Goal: Task Accomplishment & Management: Complete application form

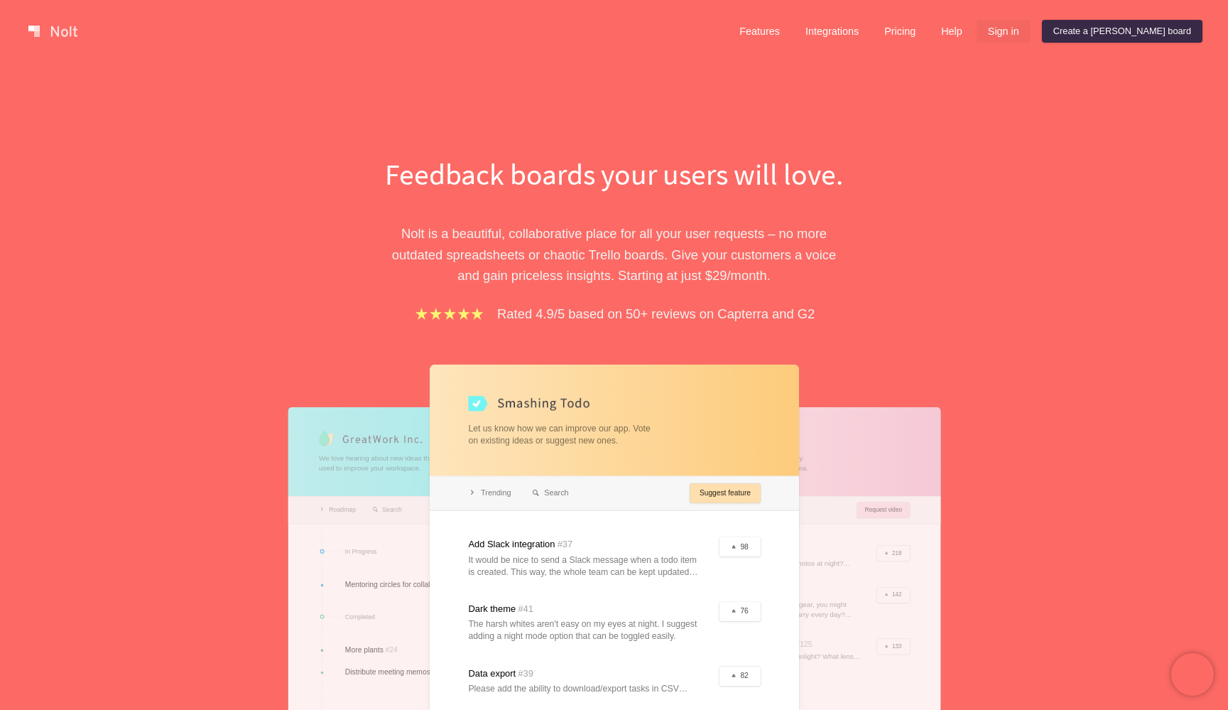
click at [1031, 36] on link "Sign in" at bounding box center [1004, 31] width 54 height 23
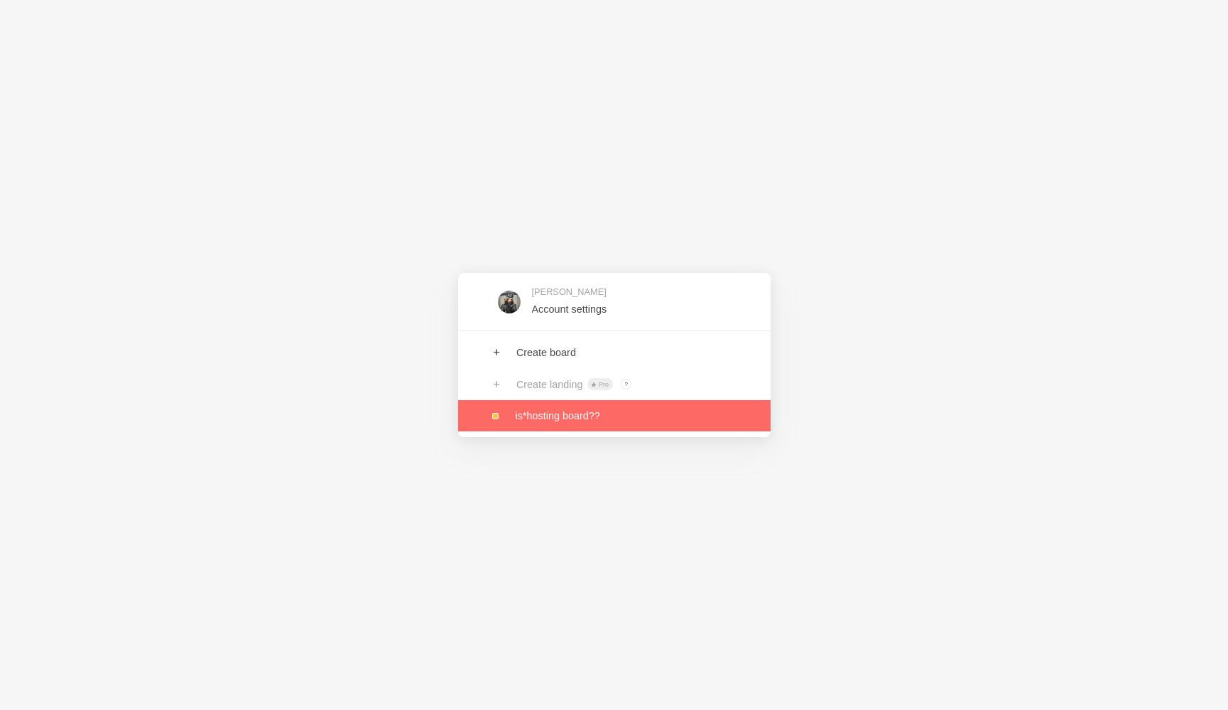
click at [554, 411] on link at bounding box center [614, 415] width 313 height 31
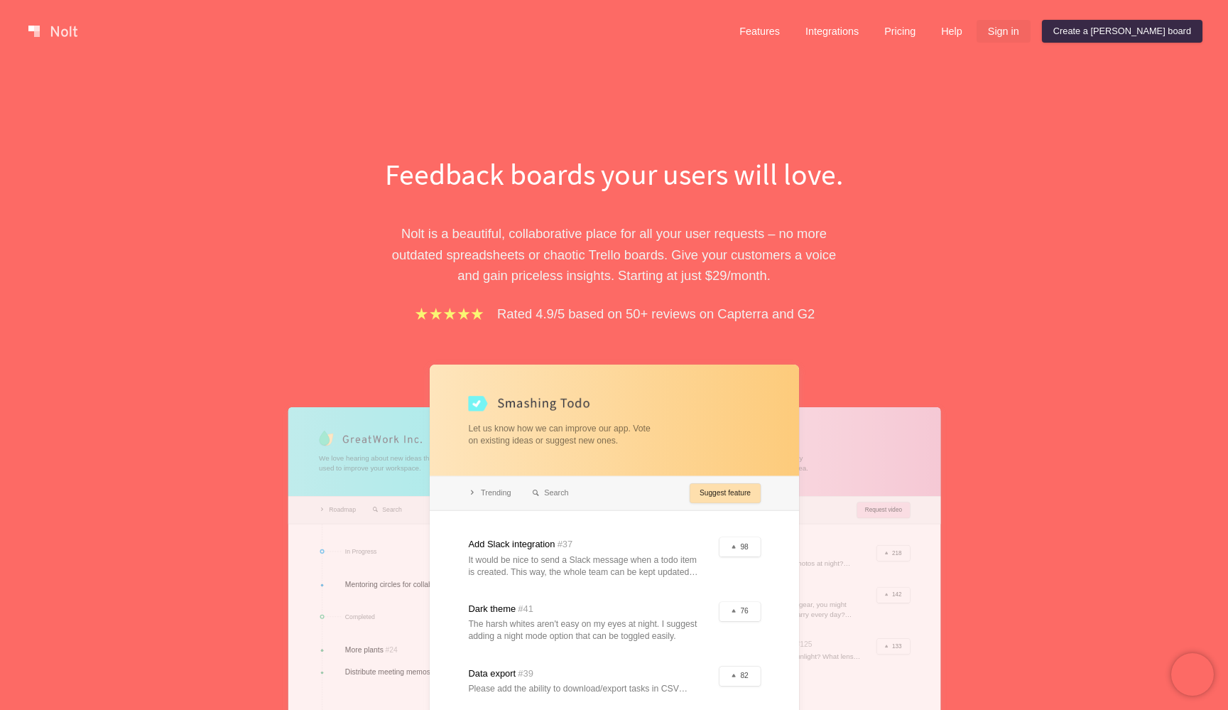
click at [1031, 35] on link "Sign in" at bounding box center [1004, 31] width 54 height 23
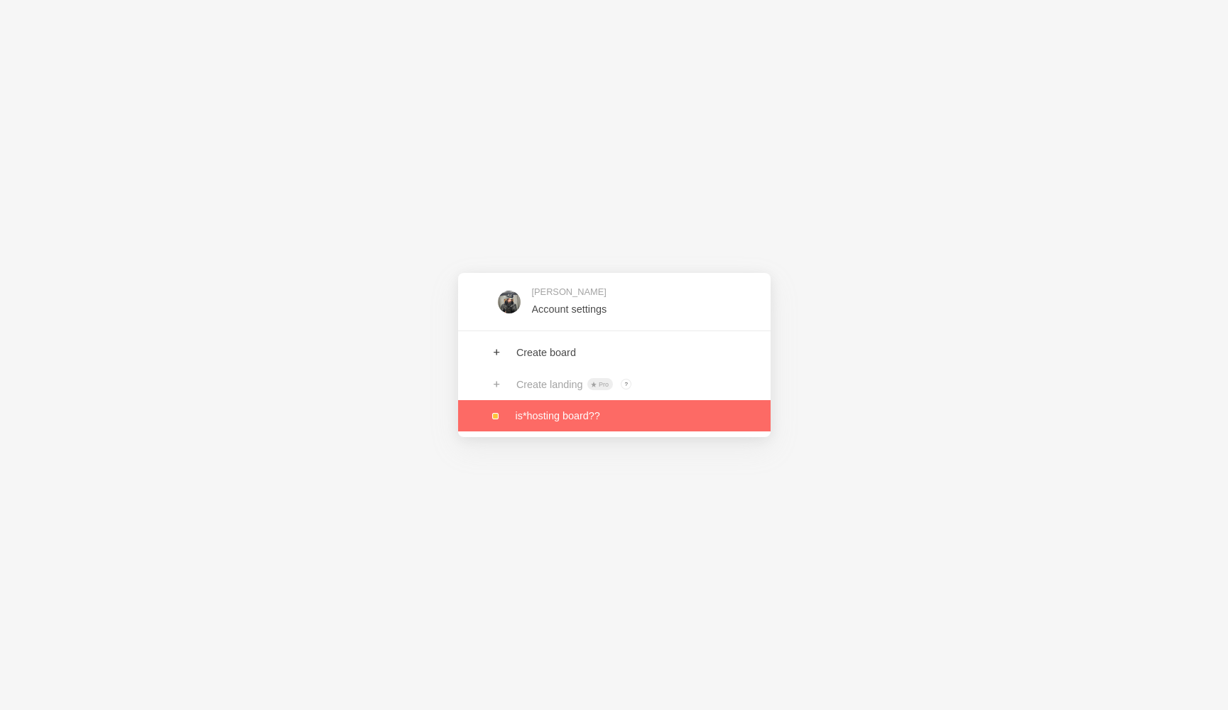
click at [560, 417] on link at bounding box center [614, 415] width 313 height 31
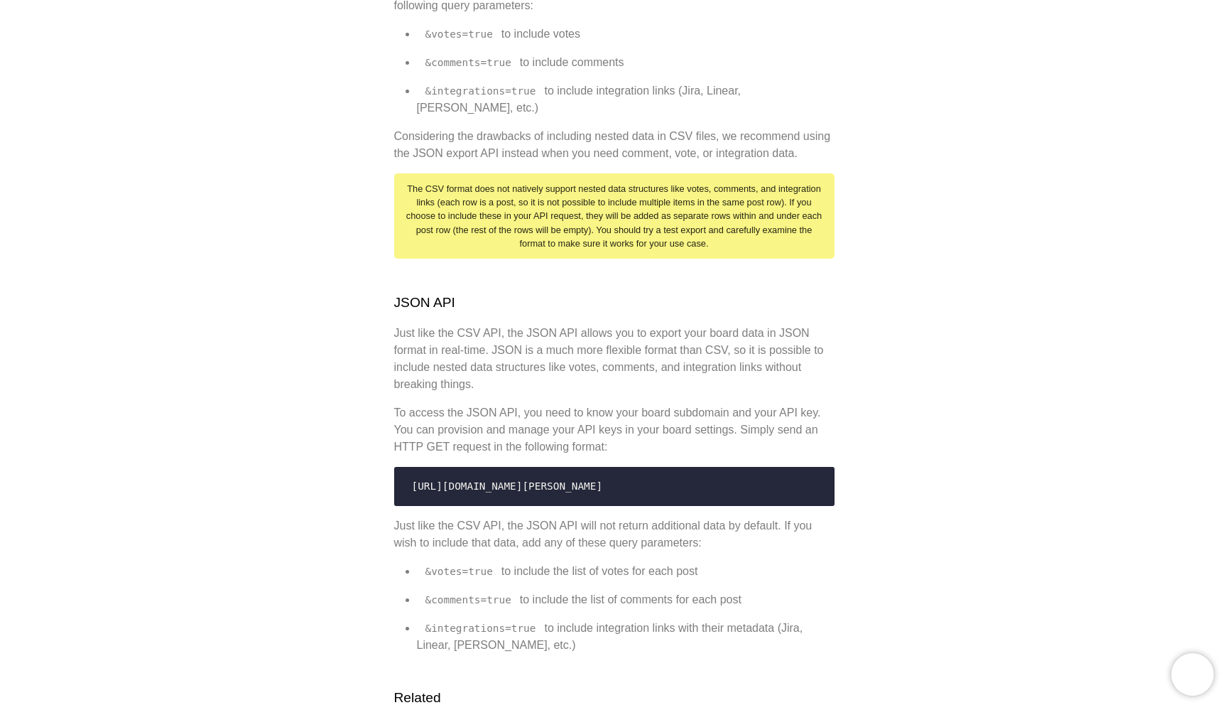
scroll to position [728, 0]
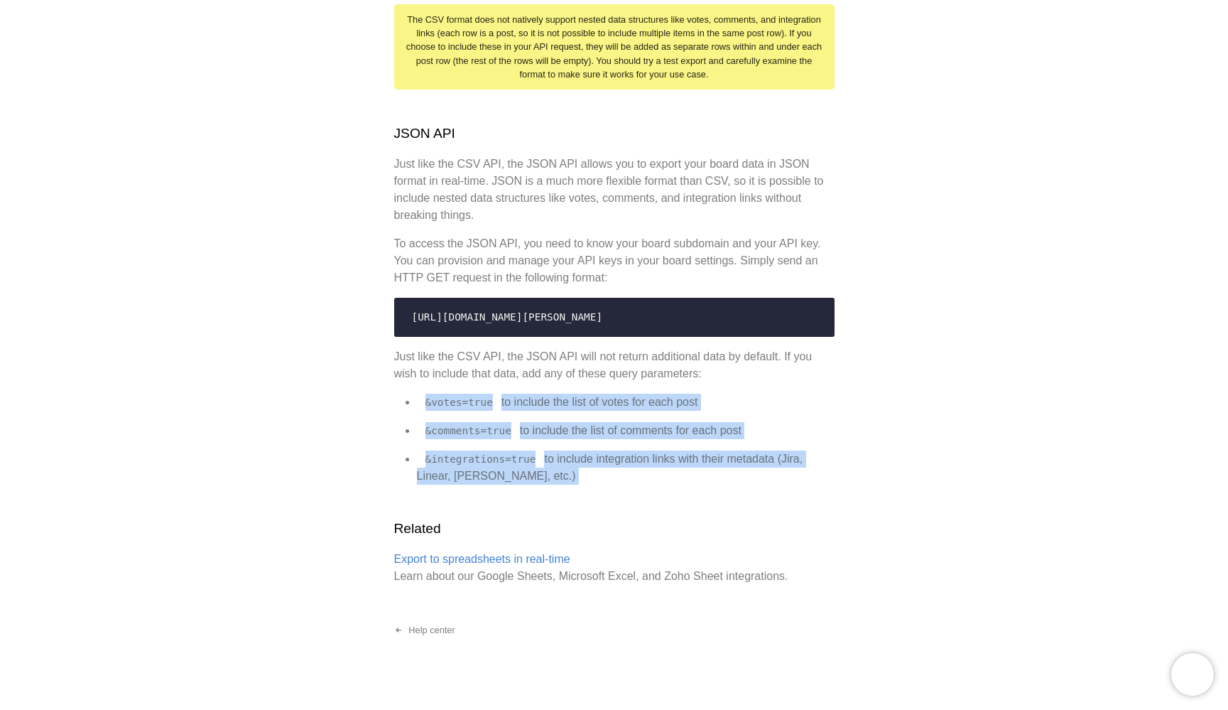
drag, startPoint x: 421, startPoint y: 386, endPoint x: 506, endPoint y: 487, distance: 132.1
click at [506, 487] on div "Export APIs Nolt provides CSV and JSON APIs to export your board data in real-t…" at bounding box center [614, 10] width 440 height 1147
click at [548, 455] on li "&integrations=true to include integration links with their metadata (Jira, Line…" at bounding box center [626, 467] width 418 height 34
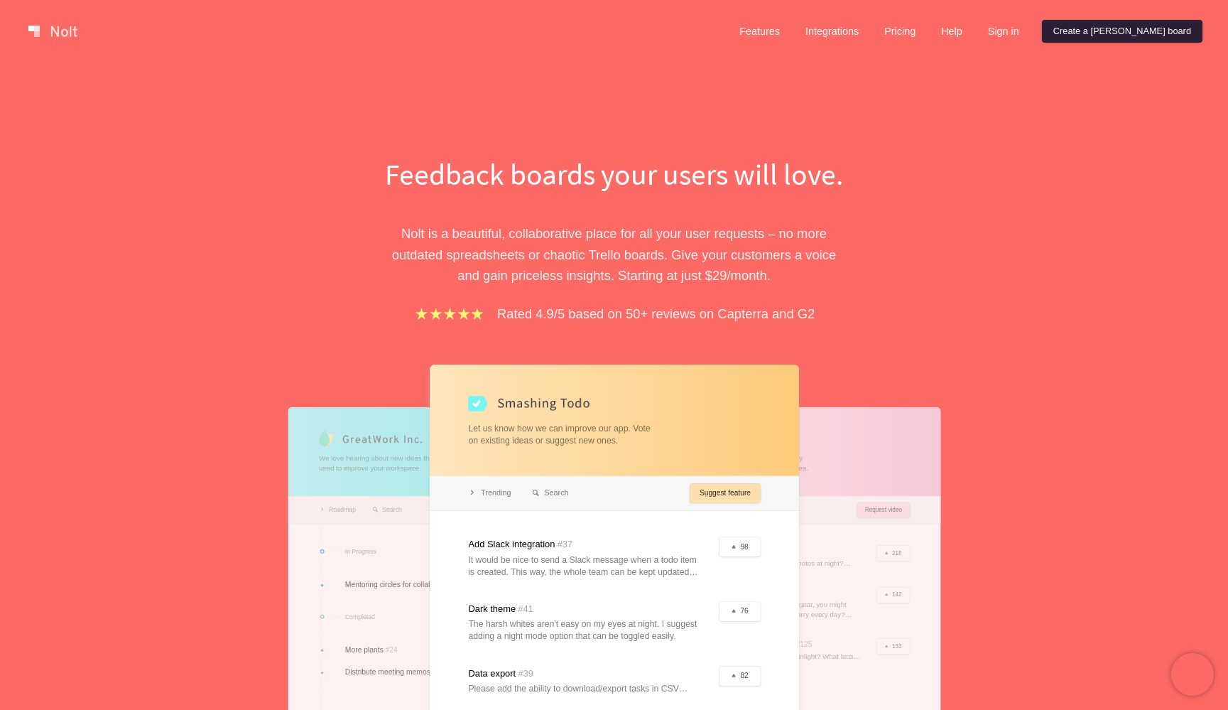
click at [1116, 35] on link "Create a [PERSON_NAME] board" at bounding box center [1122, 31] width 161 height 23
click at [1127, 28] on link "Create a [PERSON_NAME] board" at bounding box center [1122, 31] width 161 height 23
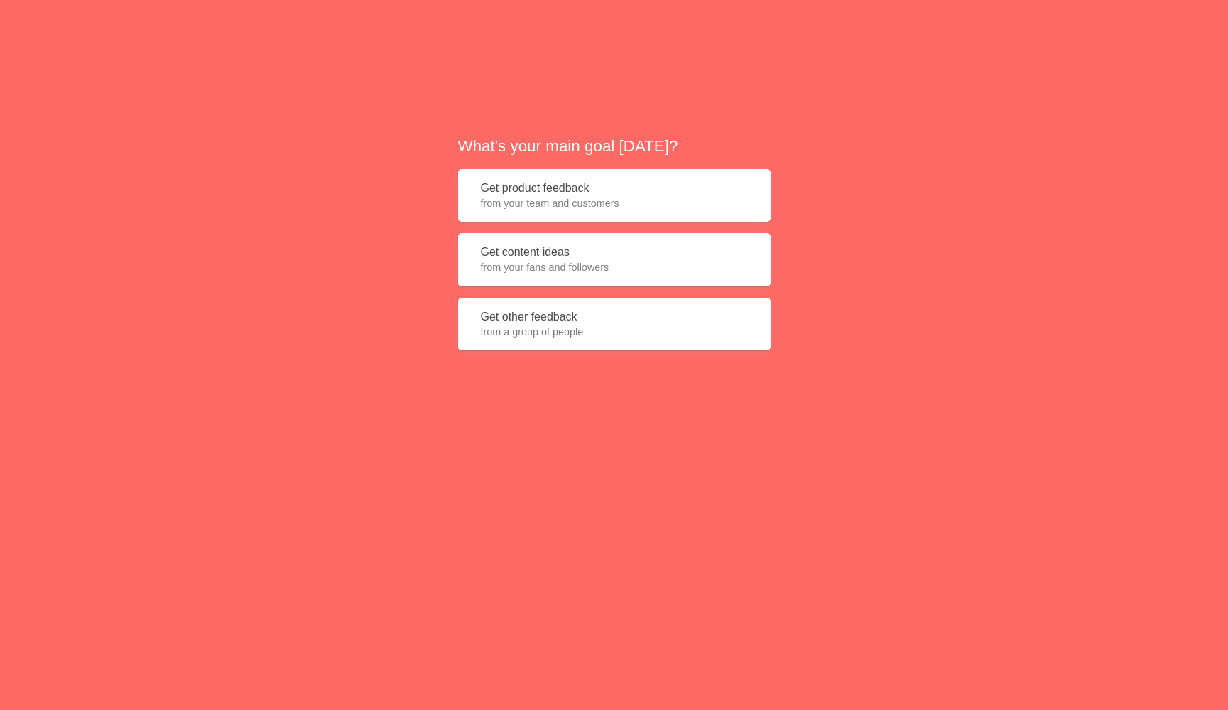
click at [541, 201] on span "from your team and customers" at bounding box center [614, 203] width 267 height 14
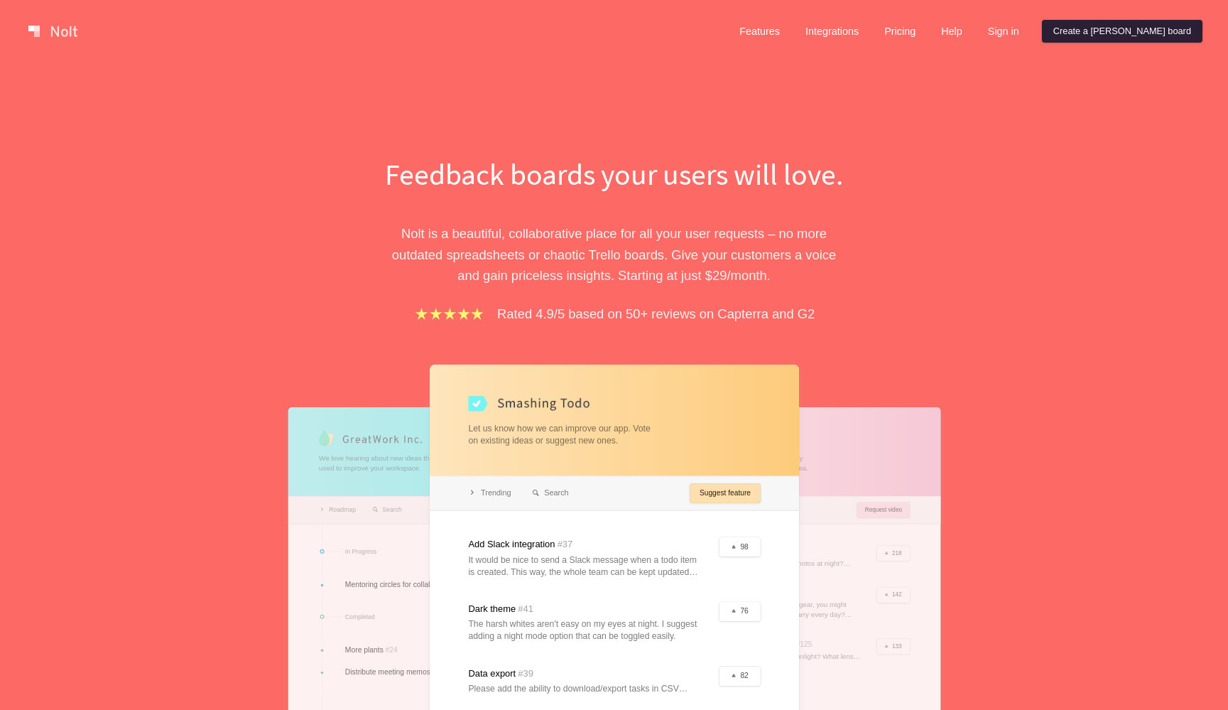
click at [1119, 36] on link "Create a [PERSON_NAME] board" at bounding box center [1122, 31] width 161 height 23
click at [1031, 21] on link "Sign in" at bounding box center [1004, 31] width 54 height 23
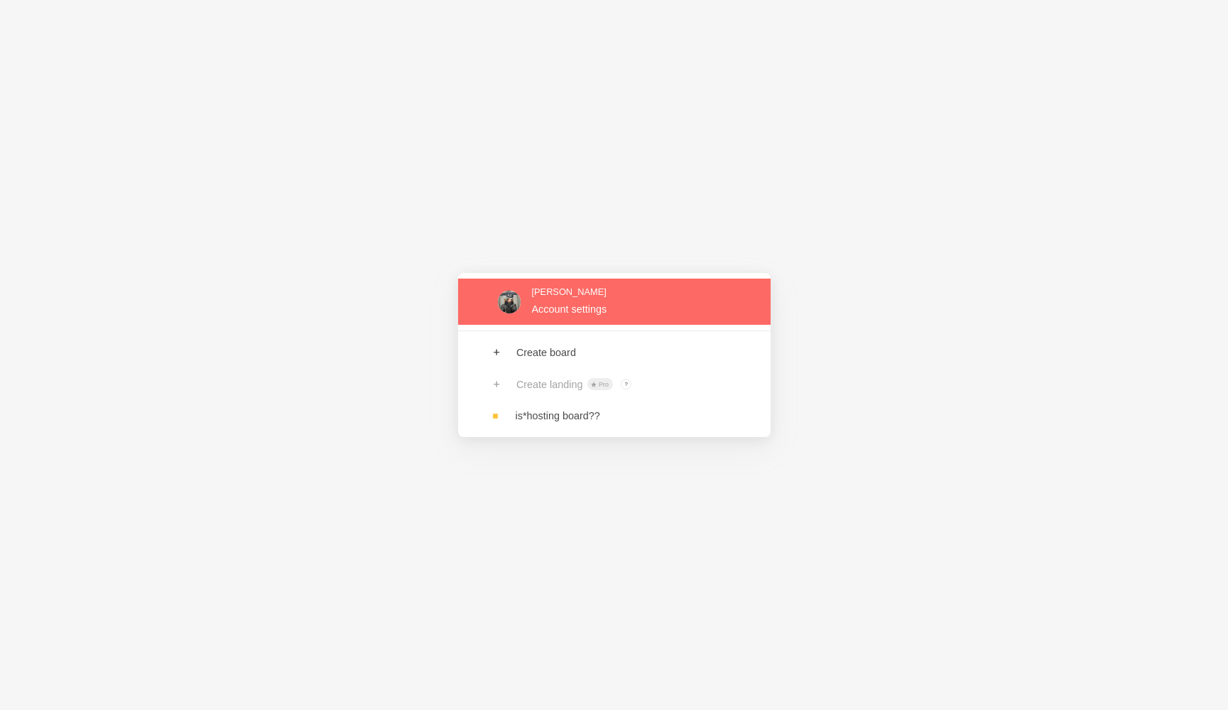
click at [620, 313] on link at bounding box center [614, 301] width 313 height 46
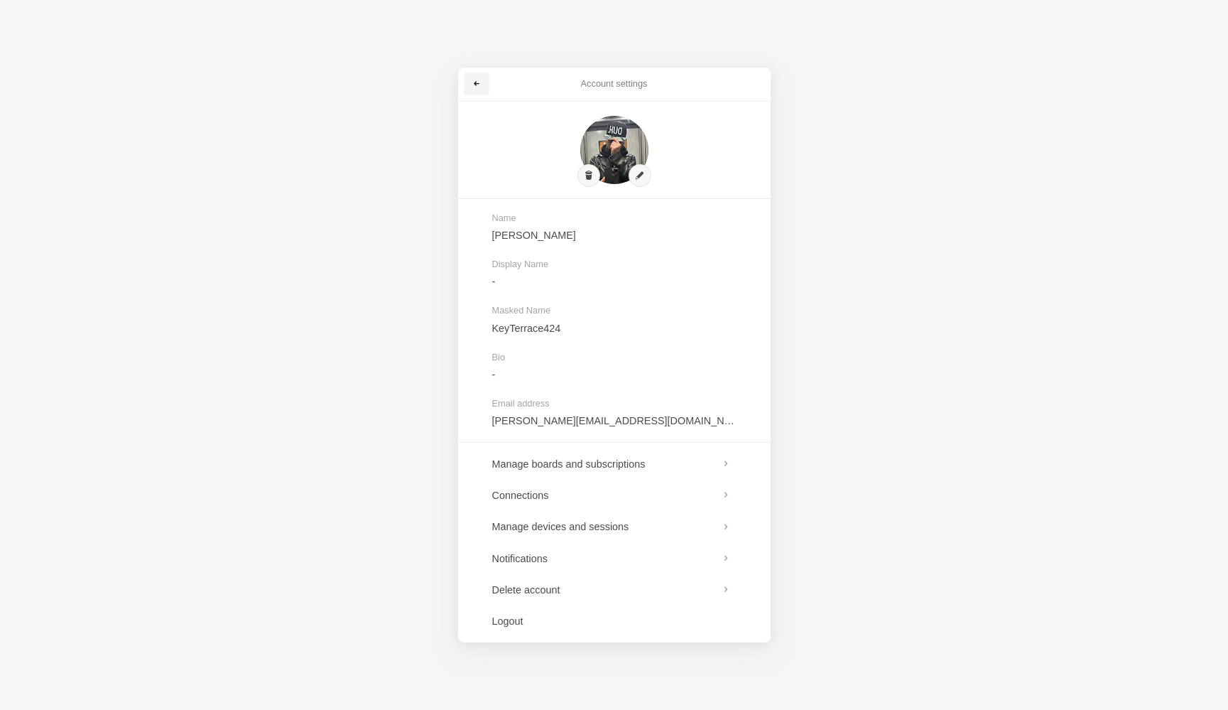
click at [472, 87] on link at bounding box center [477, 83] width 26 height 23
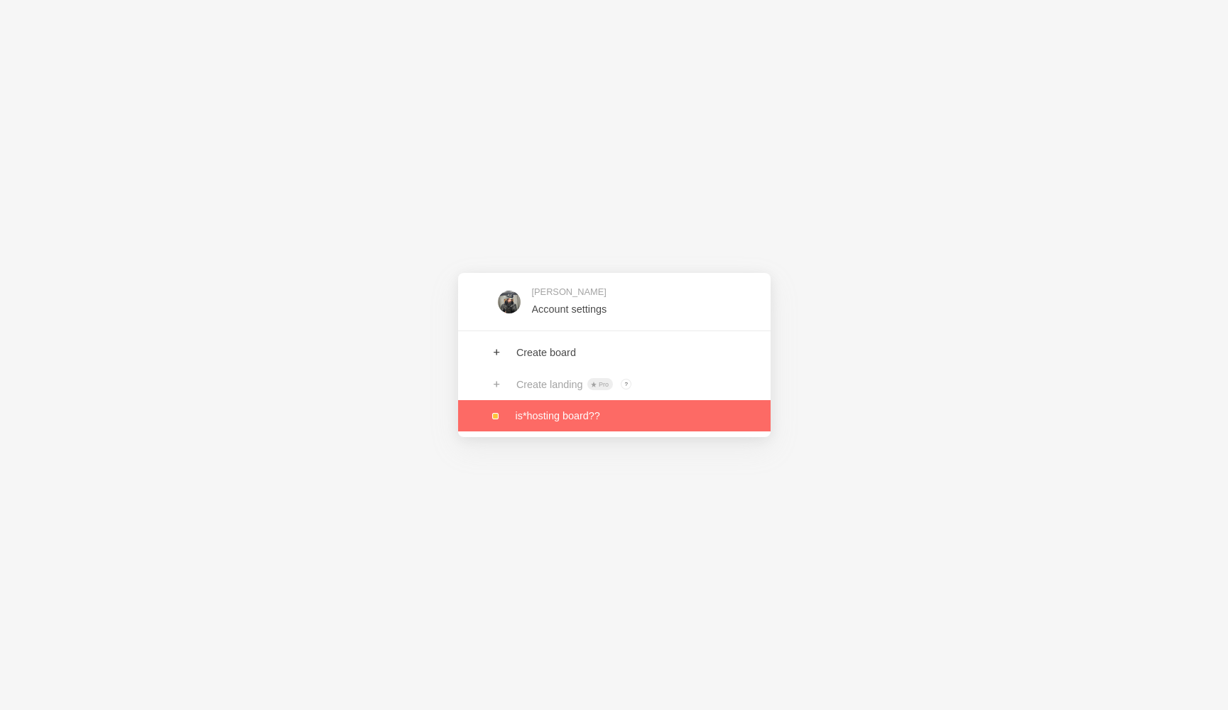
click at [373, 423] on div "Vladimir Bogdanov Account settings Create board Create landing Pro ? Board owne…" at bounding box center [614, 355] width 1228 height 710
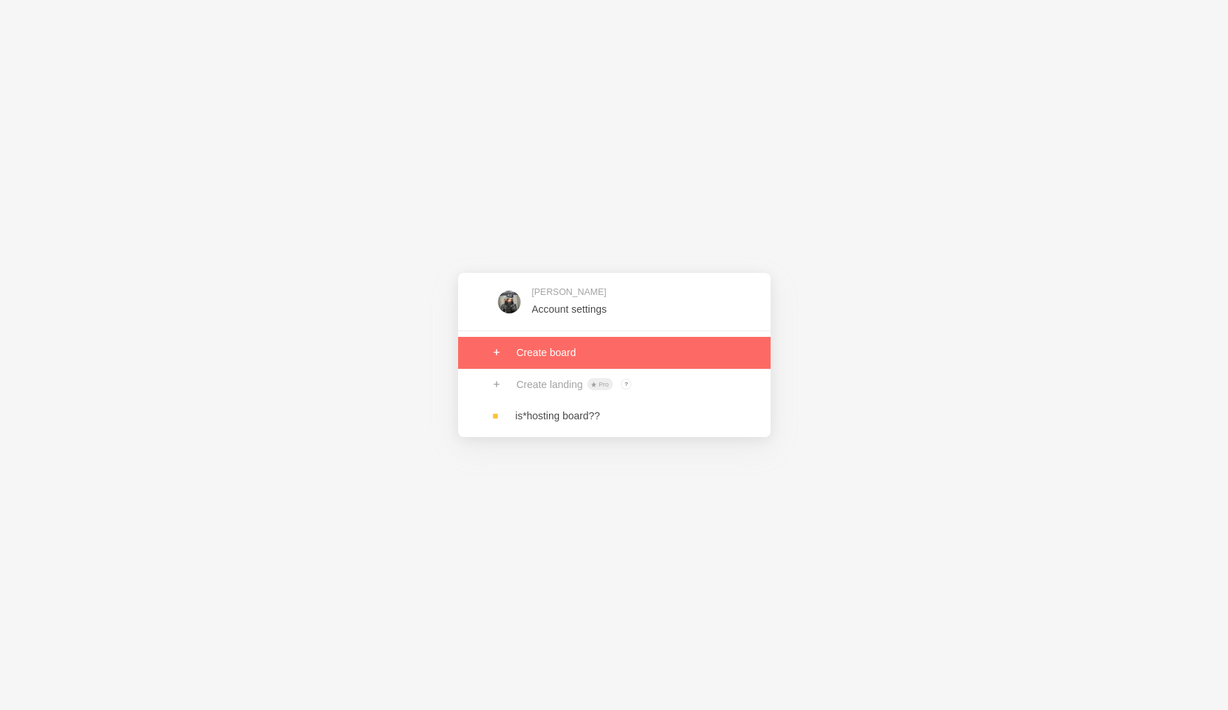
click at [535, 353] on link at bounding box center [614, 352] width 313 height 31
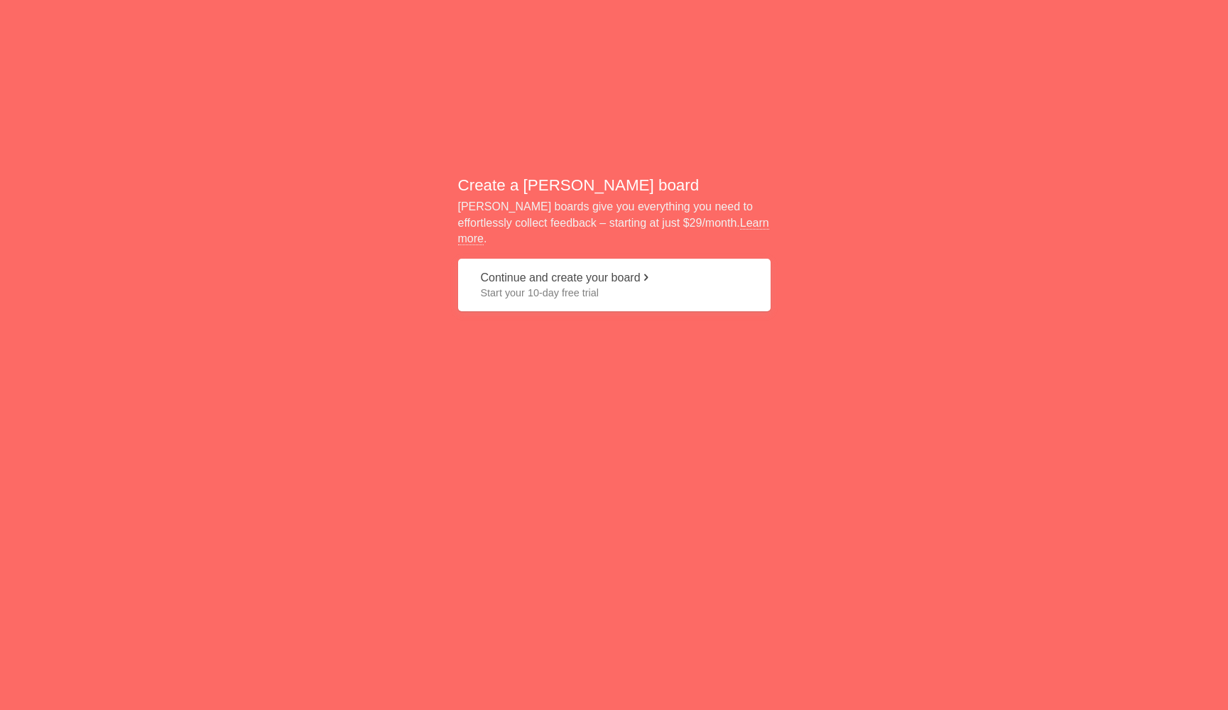
click at [580, 298] on button "Continue and create your board Start your 10-day free trial" at bounding box center [614, 285] width 313 height 53
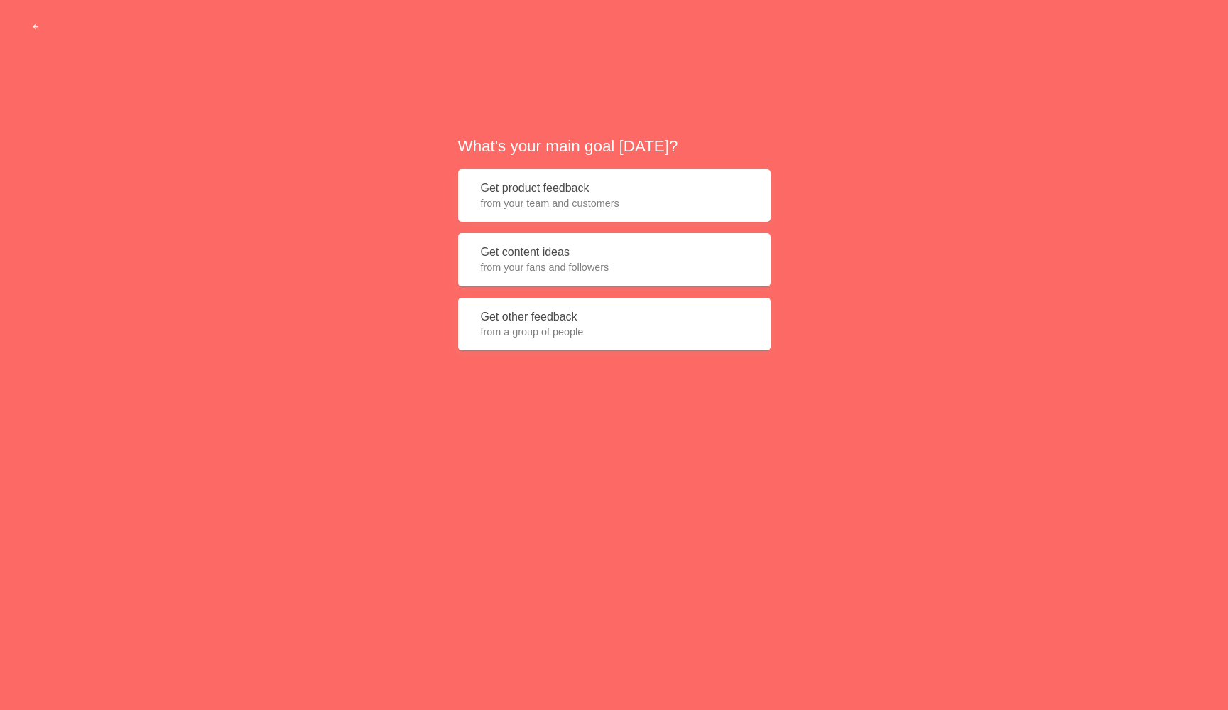
click at [579, 218] on button "Get product feedback from your team and customers" at bounding box center [614, 195] width 313 height 53
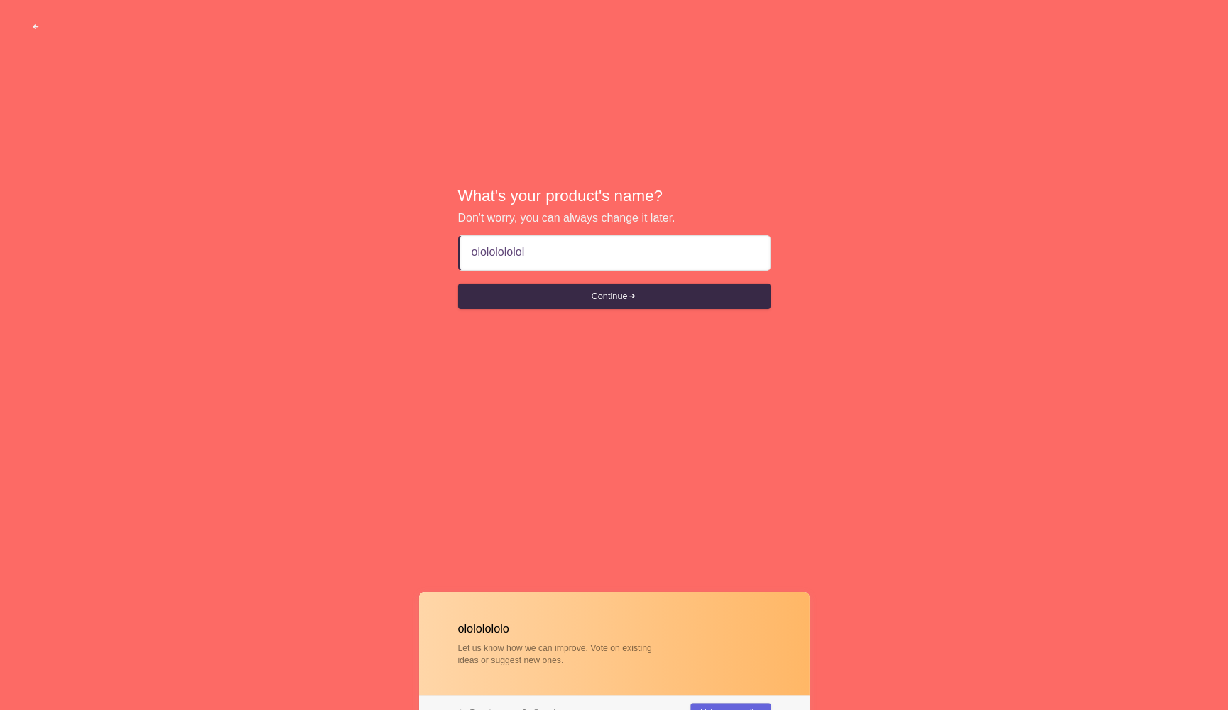
type input "ololololololo"
click at [597, 295] on button "Continue" at bounding box center [614, 296] width 313 height 26
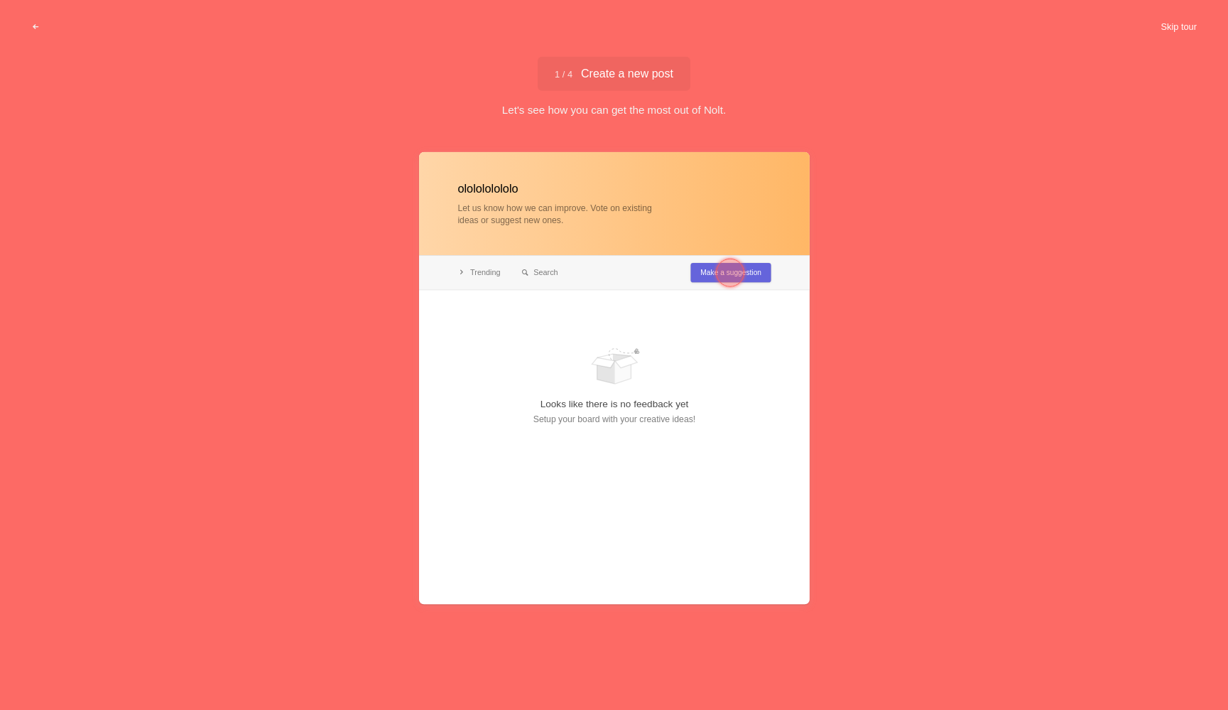
click at [1185, 30] on button "Skip tour" at bounding box center [1179, 27] width 70 height 26
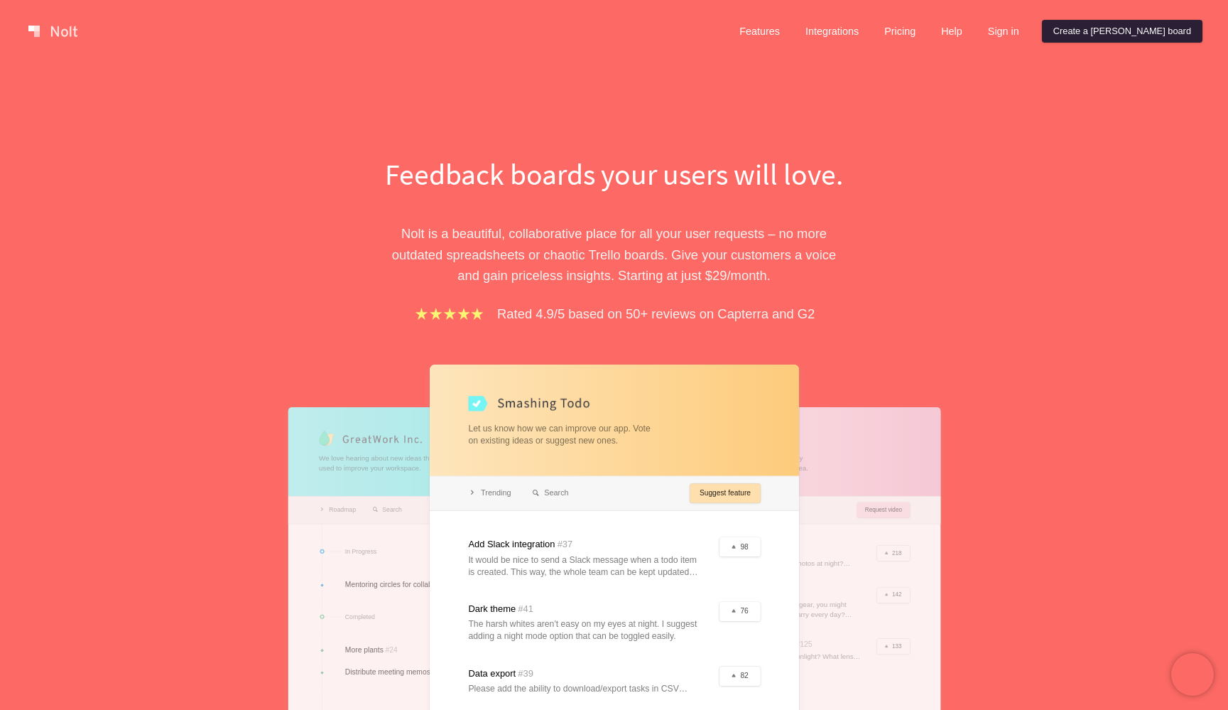
click at [1166, 33] on link "Create a [PERSON_NAME] board" at bounding box center [1122, 31] width 161 height 23
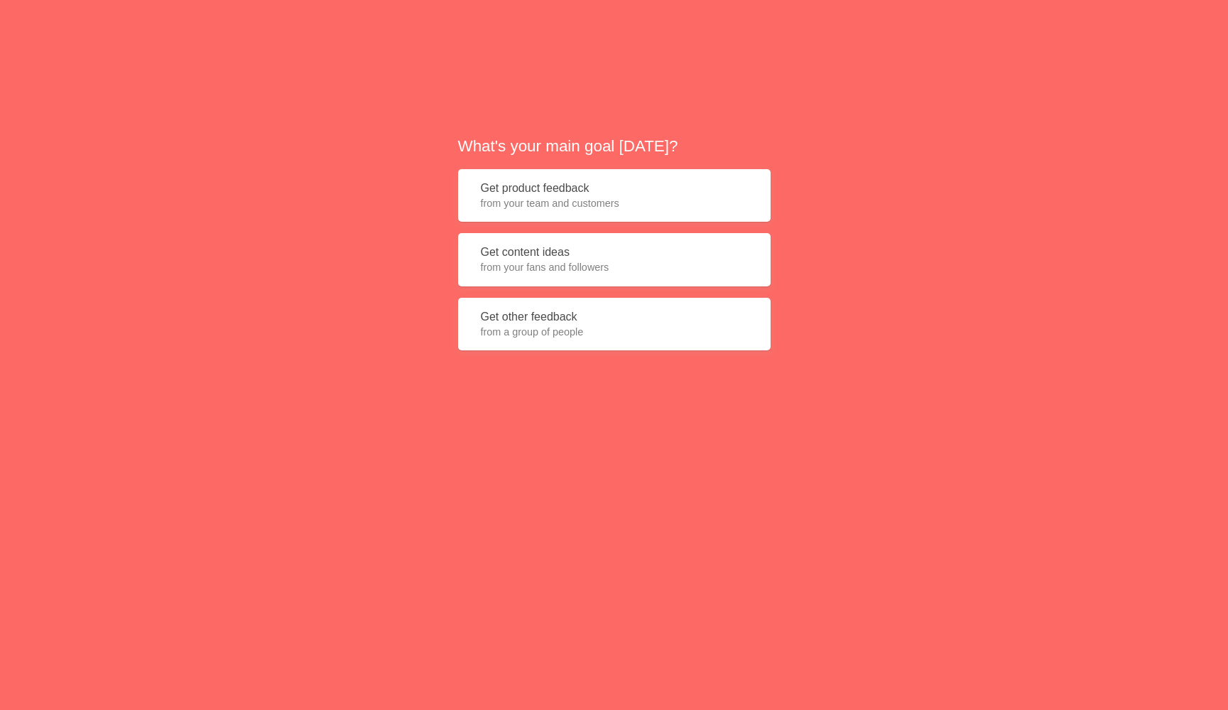
click at [589, 195] on button "Get product feedback from your team and customers" at bounding box center [614, 195] width 313 height 53
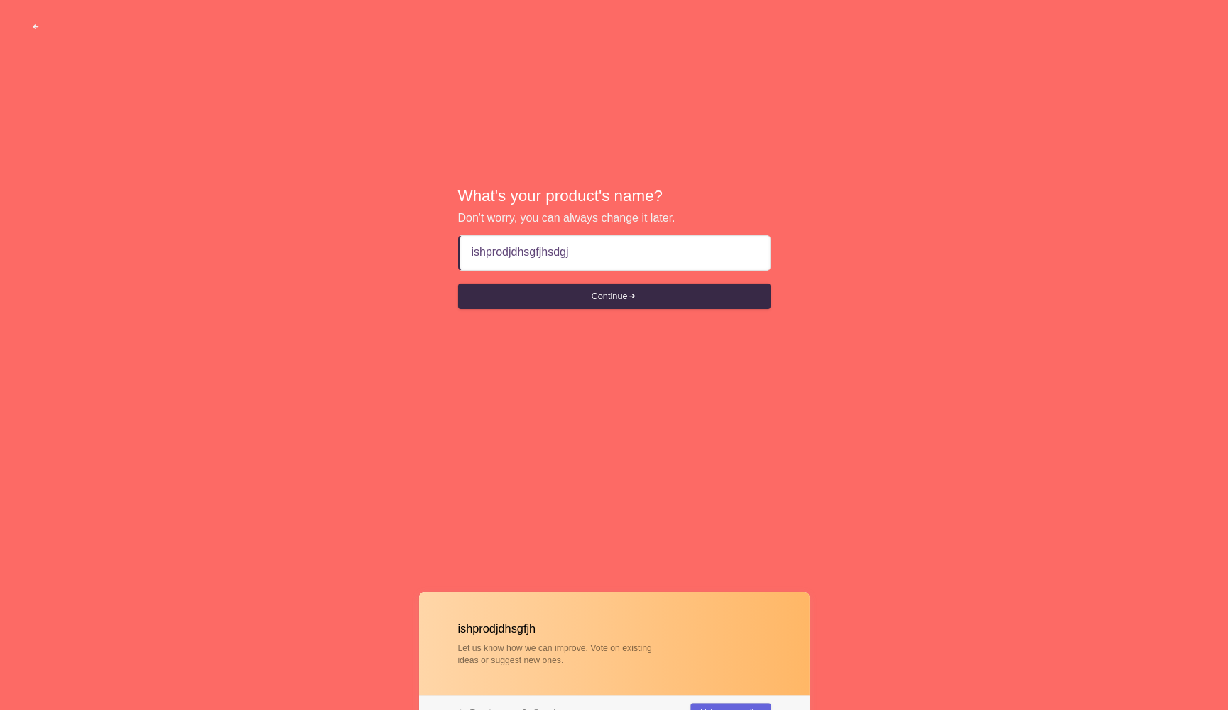
type input "ishprodjdhsgfjhsdgjf"
click at [557, 298] on button "Continue" at bounding box center [614, 296] width 313 height 26
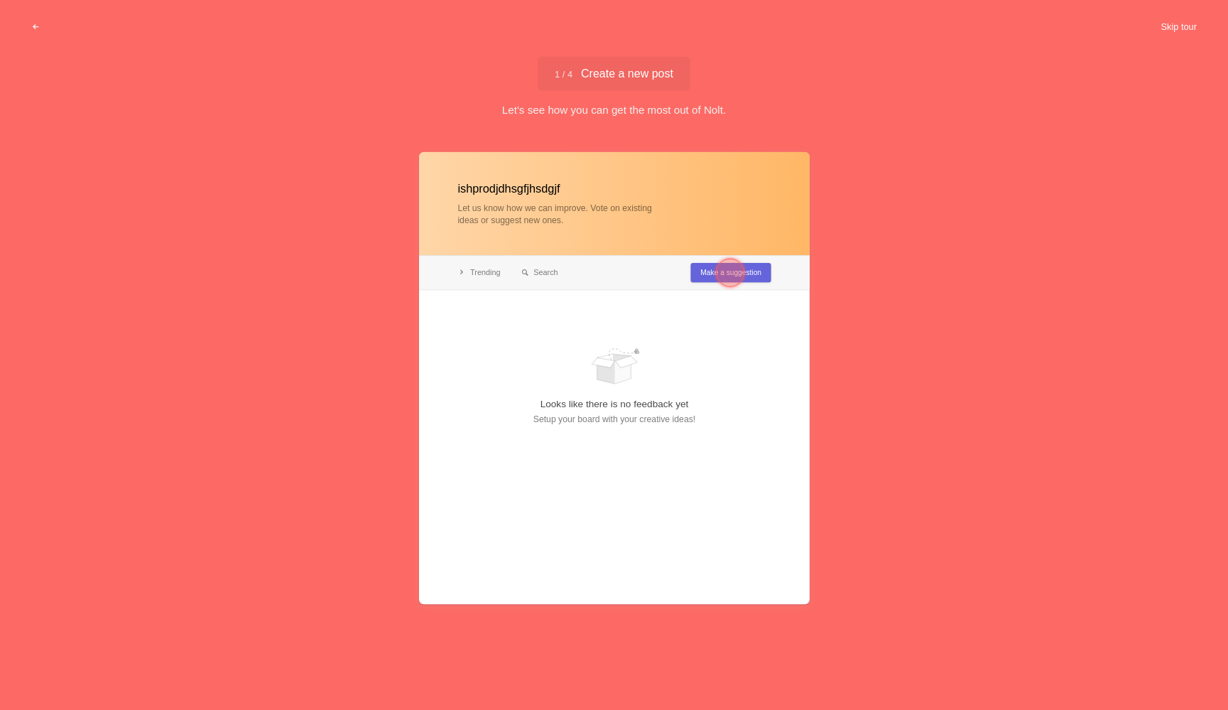
click at [1181, 23] on button "Skip tour" at bounding box center [1179, 27] width 70 height 26
